Goal: Navigation & Orientation: Understand site structure

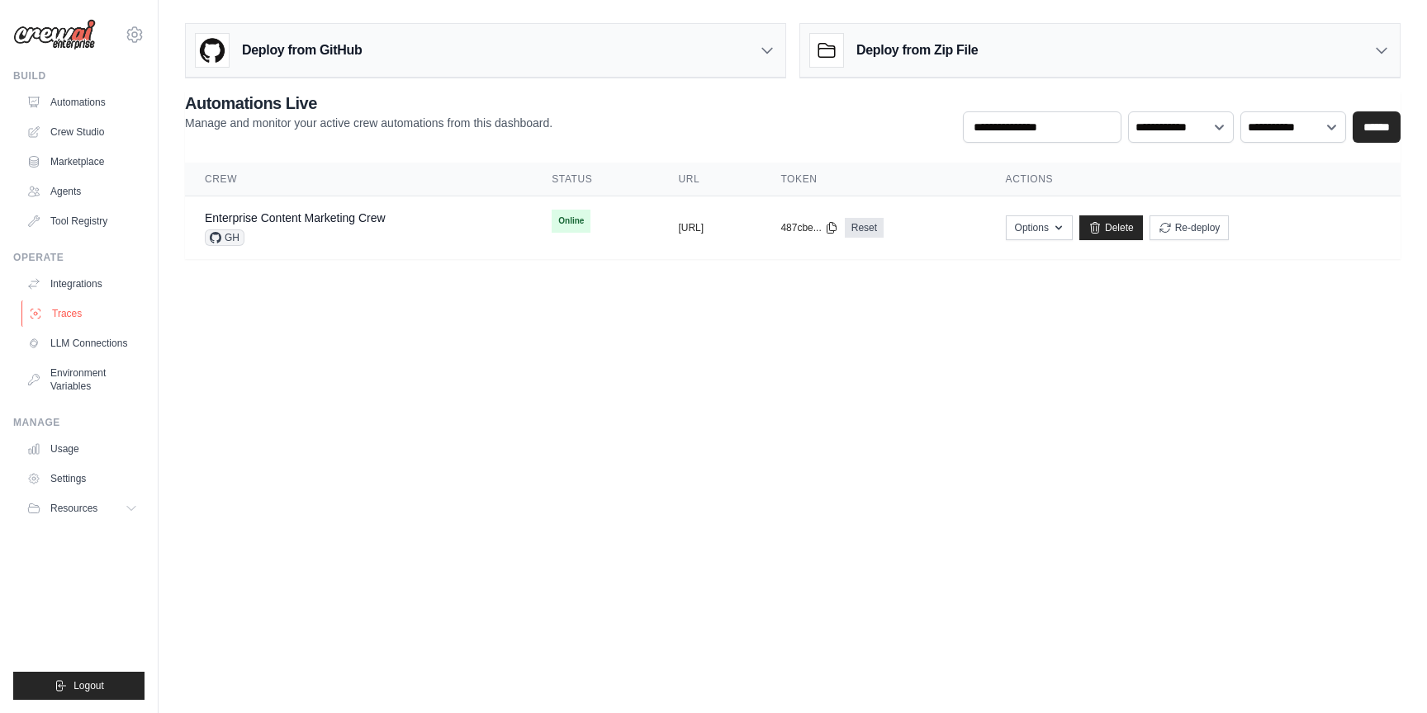
click at [70, 313] on link "Traces" at bounding box center [83, 314] width 125 height 26
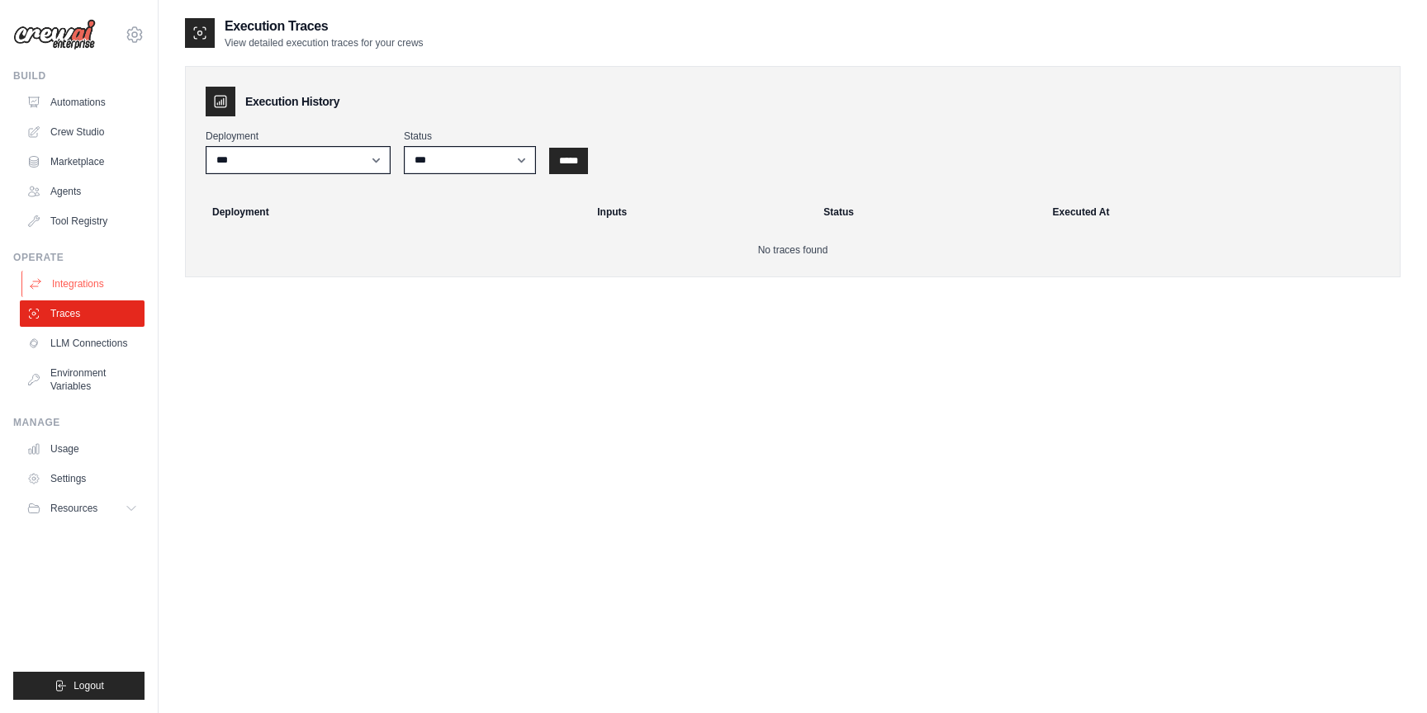
click at [73, 282] on link "Integrations" at bounding box center [83, 284] width 125 height 26
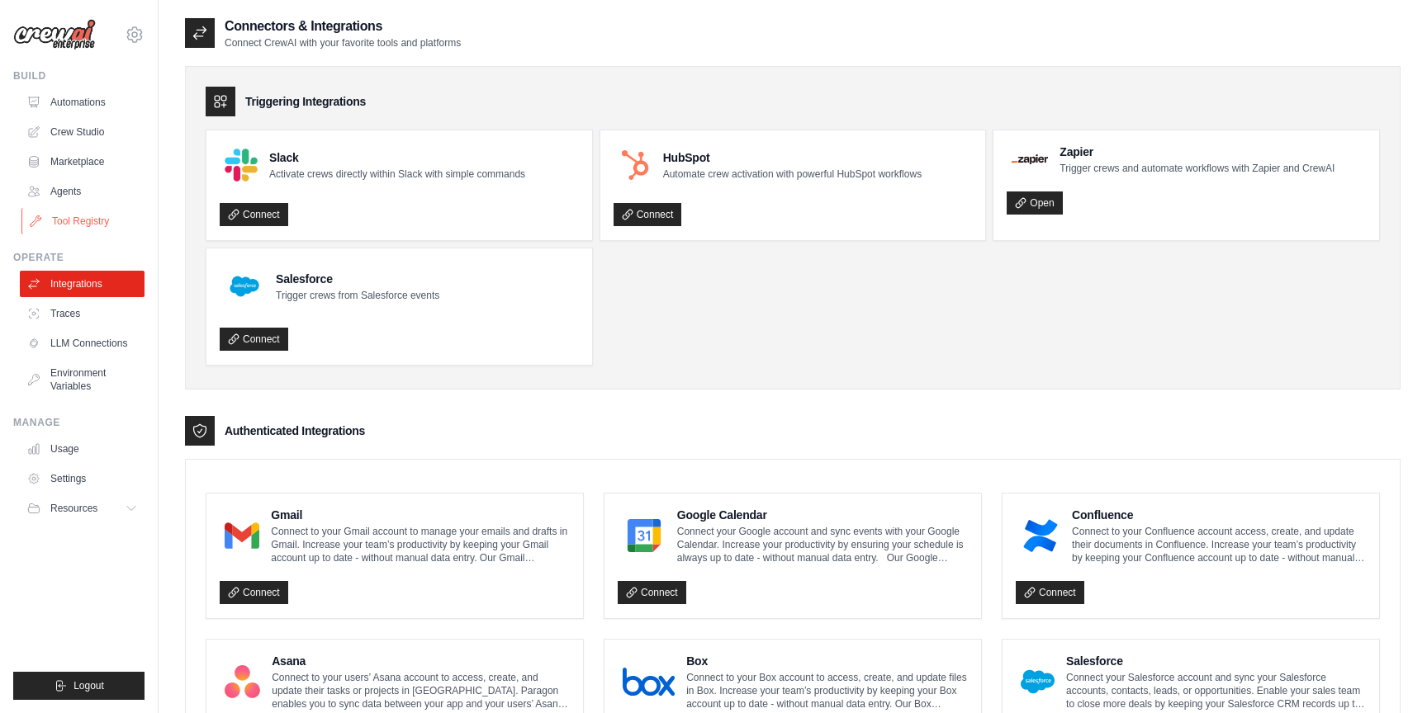
click at [89, 223] on link "Tool Registry" at bounding box center [83, 221] width 125 height 26
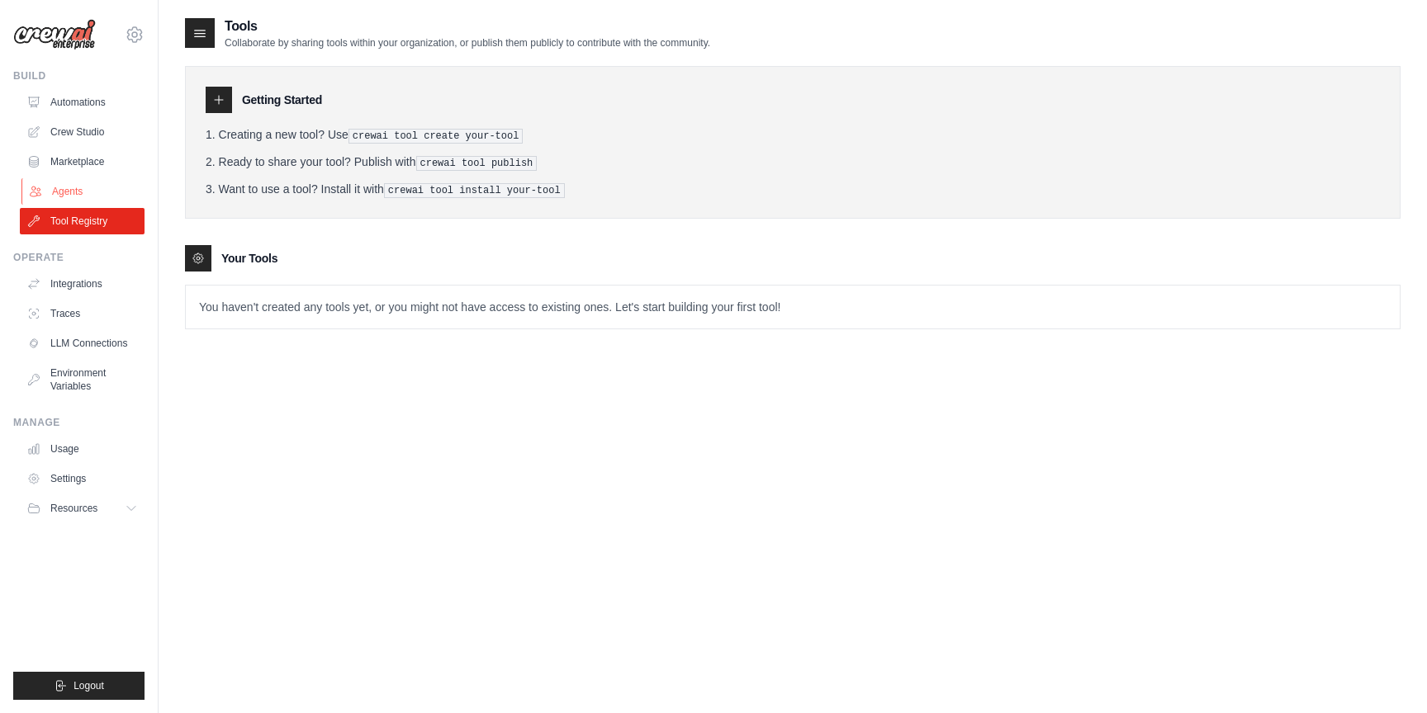
click at [61, 187] on link "Agents" at bounding box center [83, 191] width 125 height 26
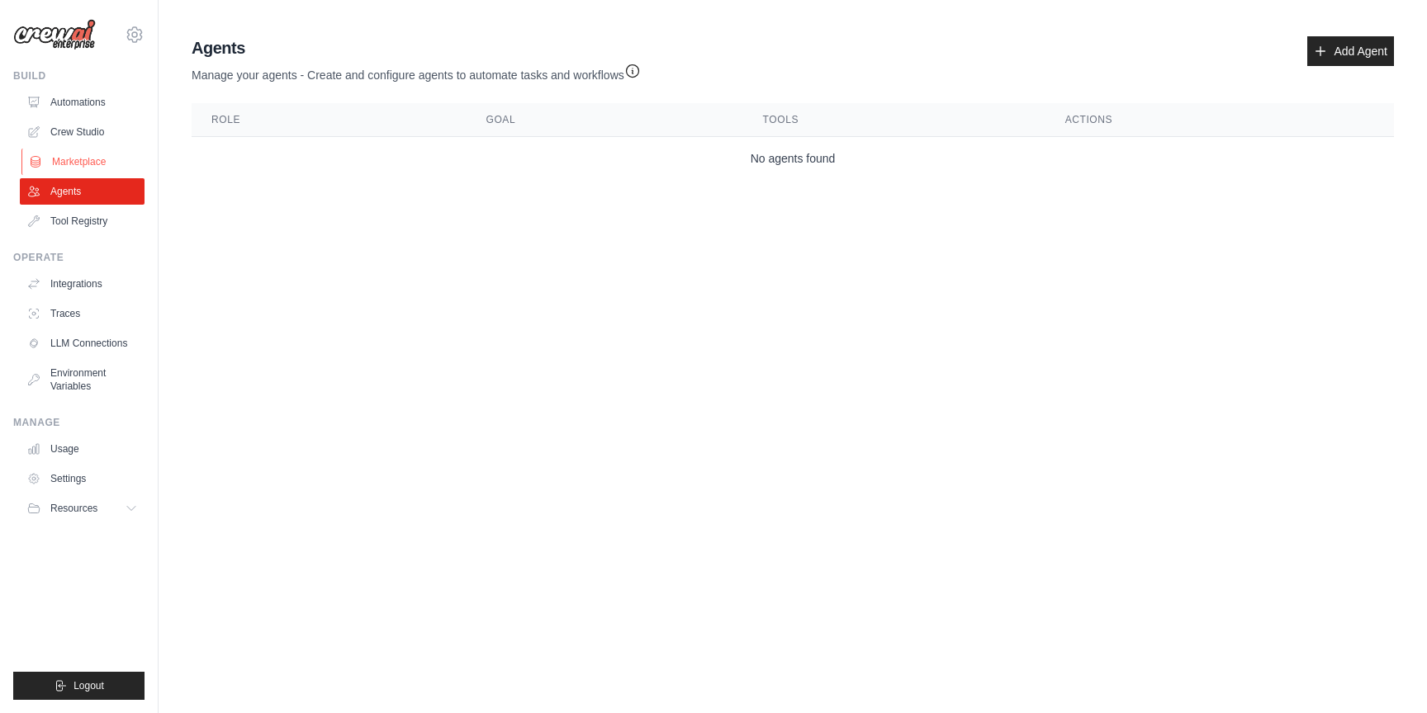
click at [83, 163] on link "Marketplace" at bounding box center [83, 162] width 125 height 26
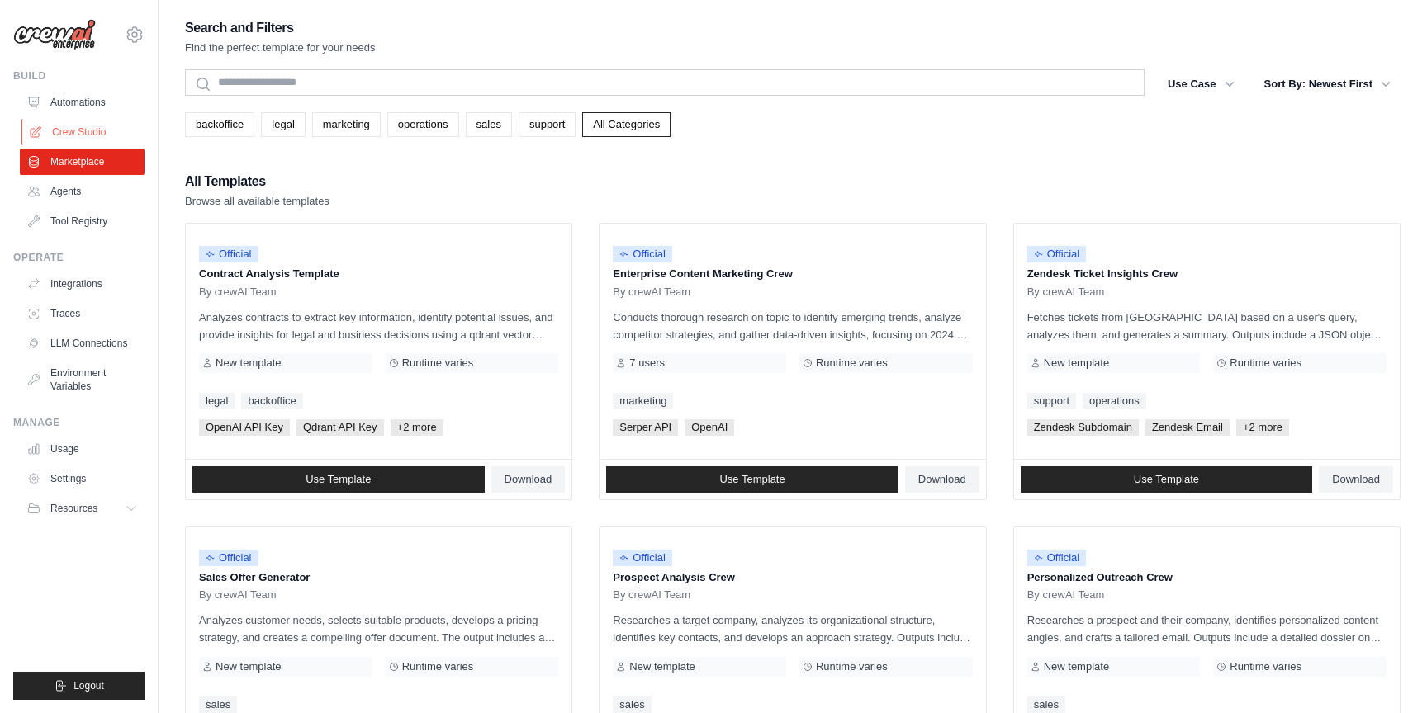
click at [82, 129] on link "Crew Studio" at bounding box center [83, 132] width 125 height 26
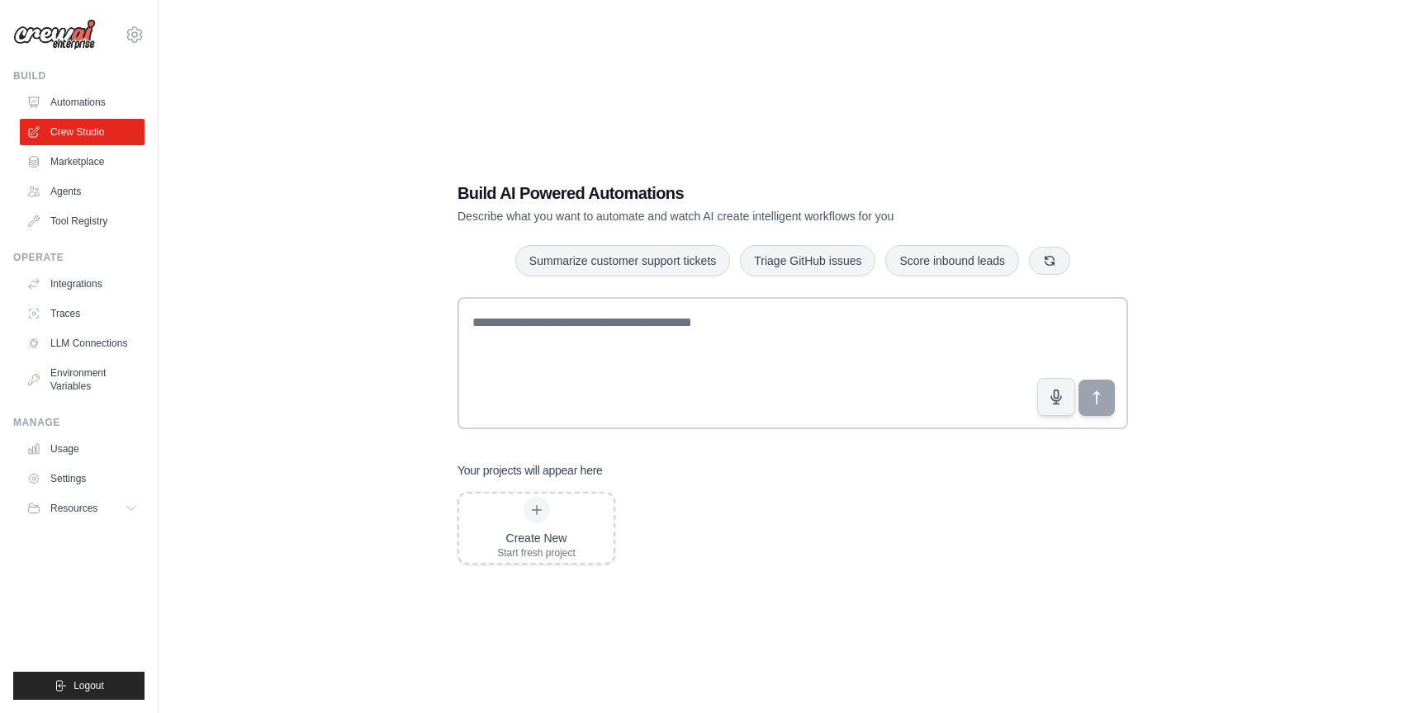
click at [83, 102] on link "Automations" at bounding box center [82, 102] width 125 height 26
